Goal: Information Seeking & Learning: Learn about a topic

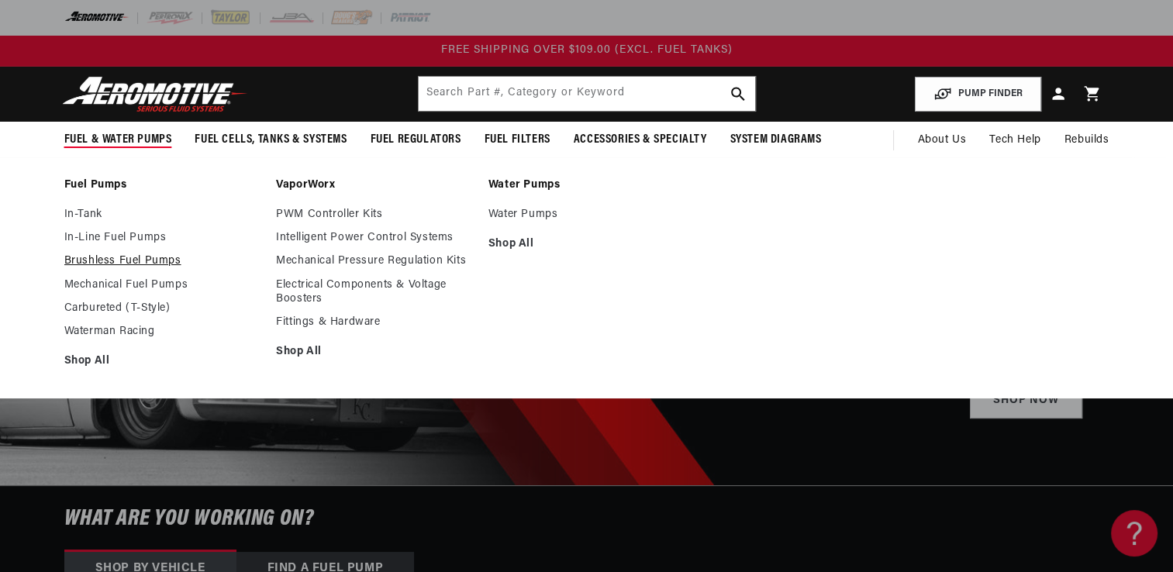
click at [87, 257] on link "Brushless Fuel Pumps" at bounding box center [162, 261] width 197 height 14
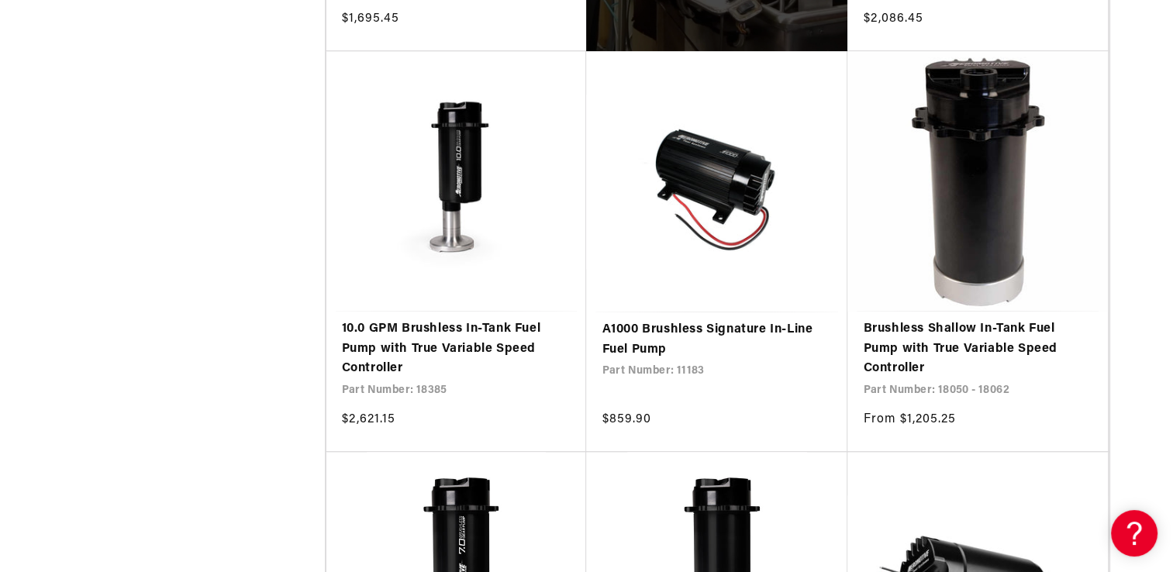
scroll to position [1163, 0]
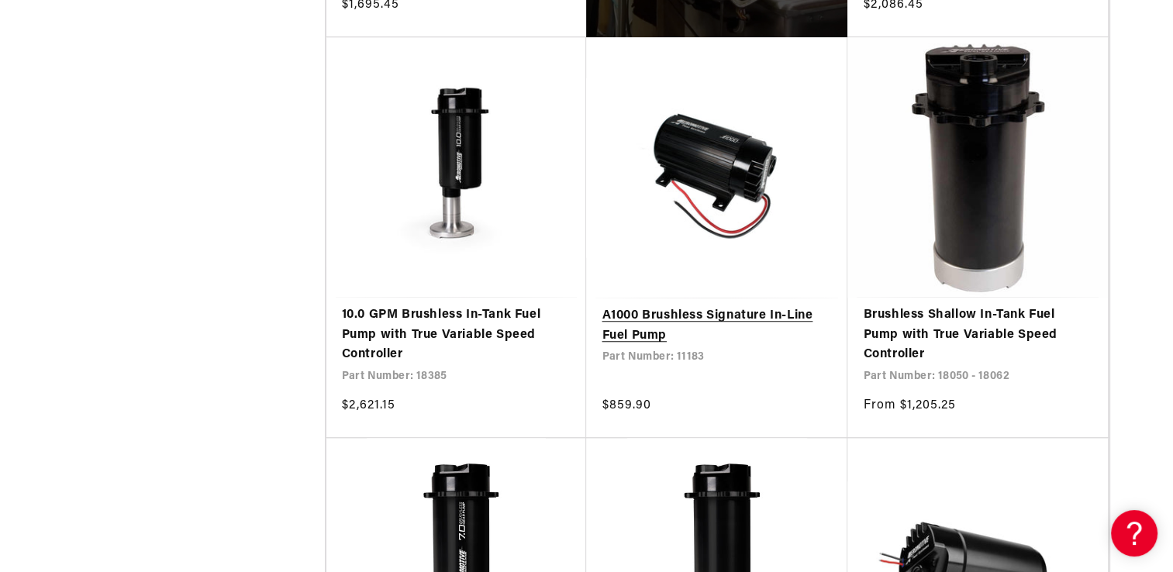
click at [728, 306] on link "A1000 Brushless Signature In-Line Fuel Pump" at bounding box center [717, 326] width 230 height 40
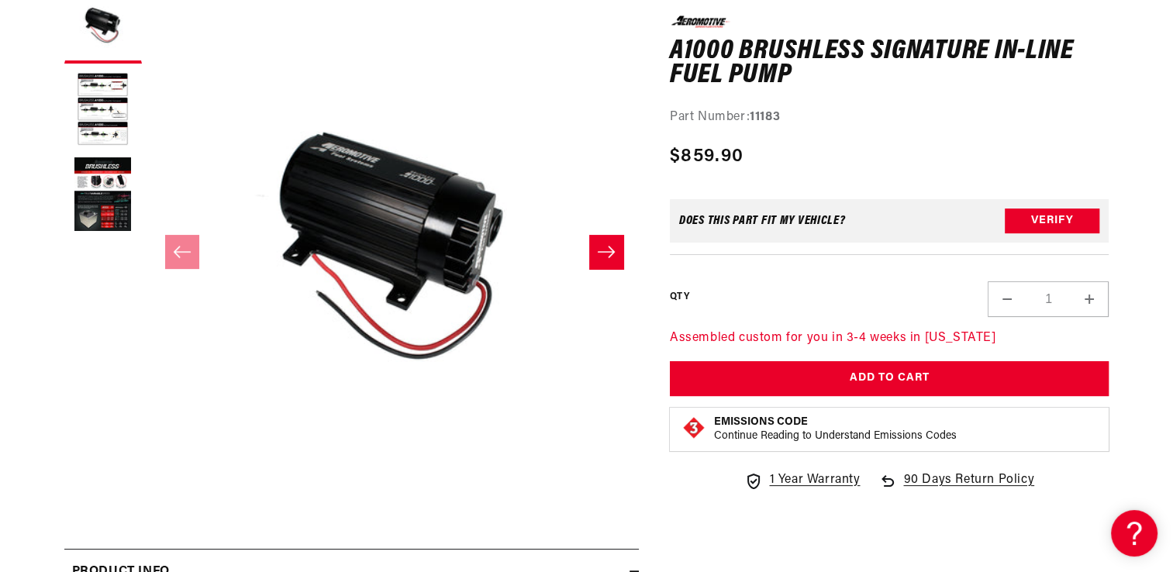
scroll to position [233, 0]
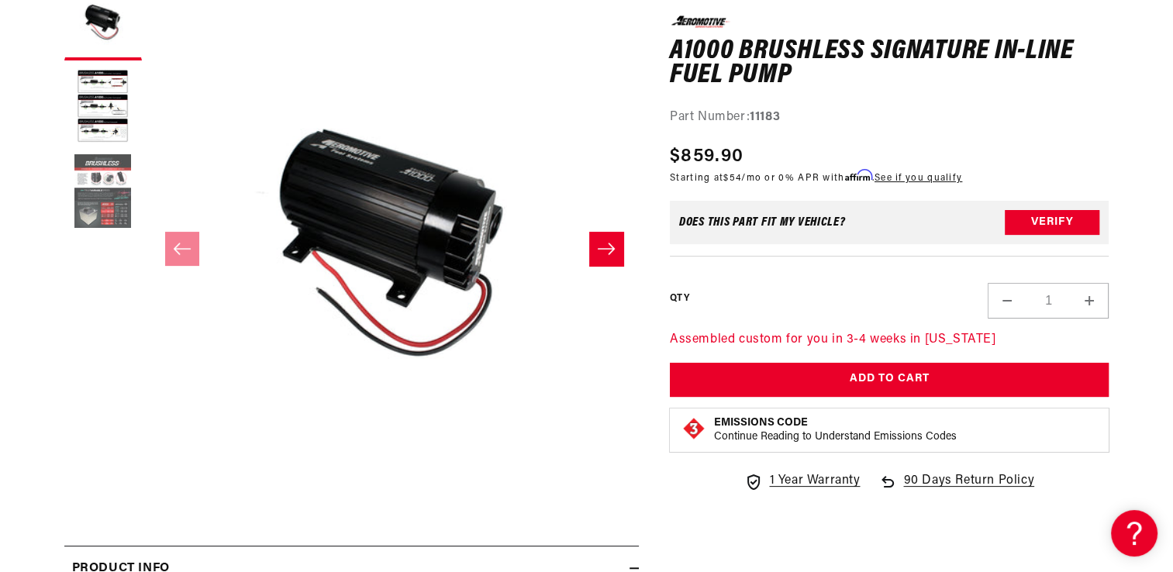
click at [96, 188] on button "Load image 3 in gallery view" at bounding box center [103, 193] width 78 height 78
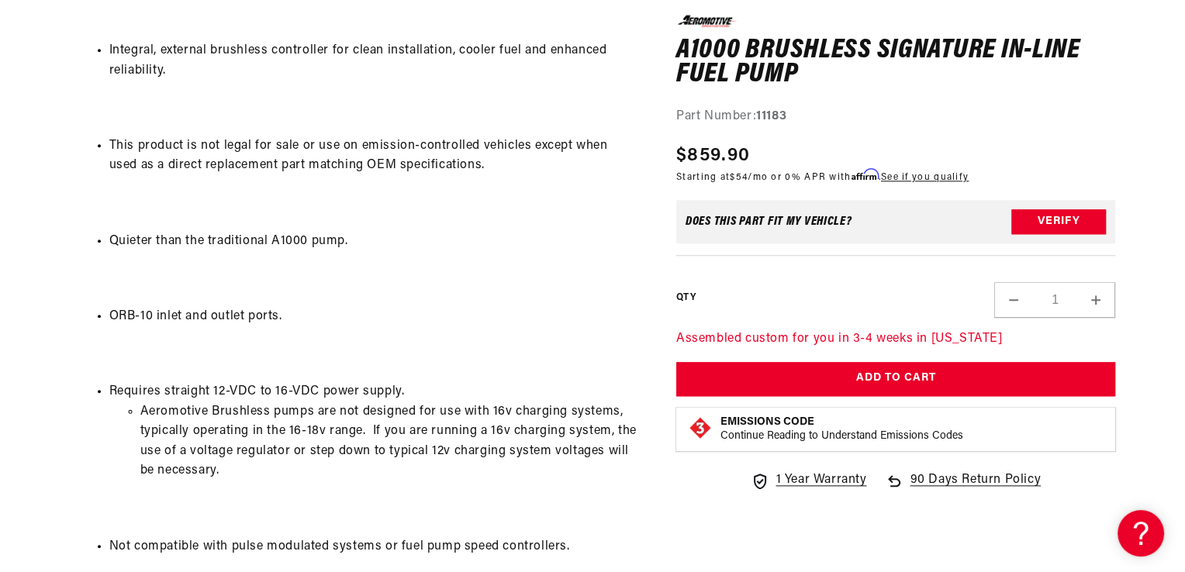
scroll to position [1629, 0]
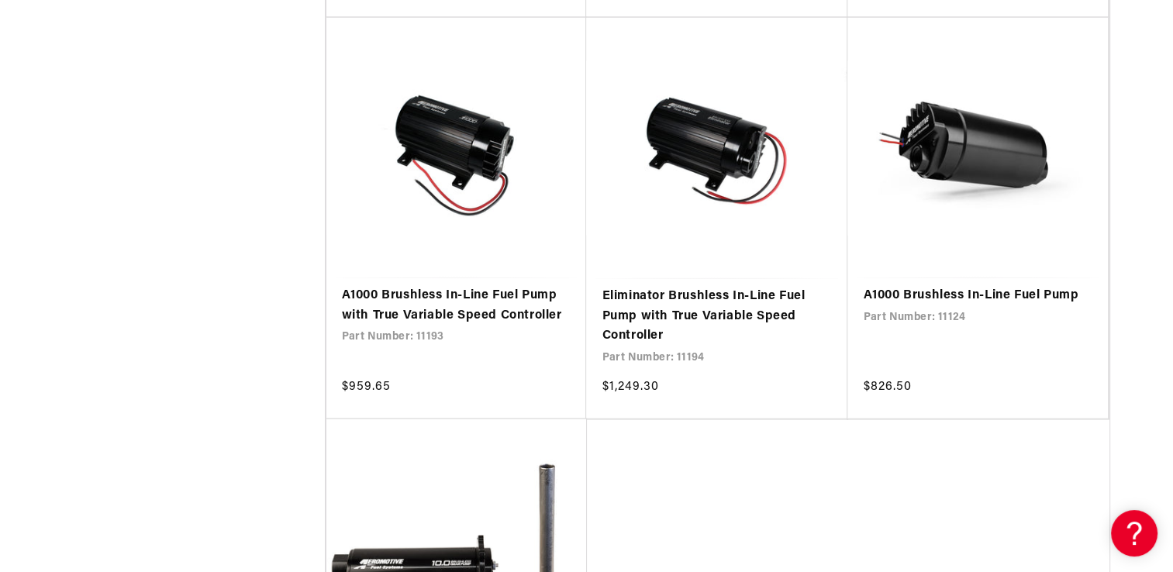
scroll to position [3180, 0]
